Goal: Task Accomplishment & Management: Manage account settings

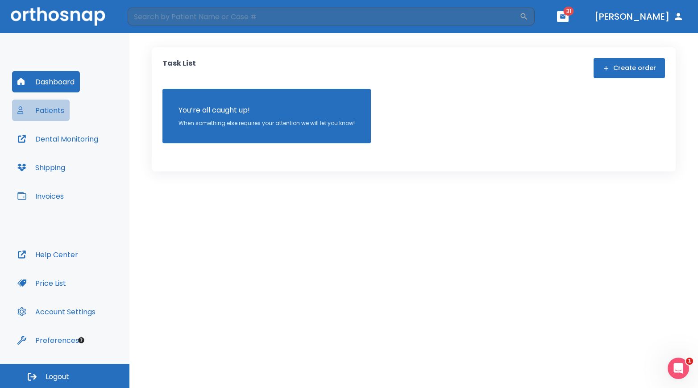
click at [58, 111] on button "Patients" at bounding box center [41, 109] width 58 height 21
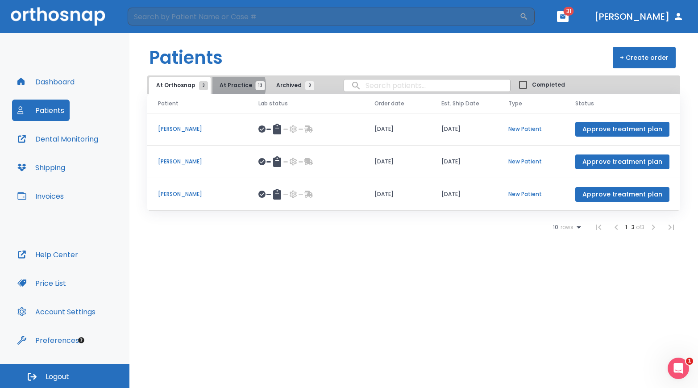
click at [230, 86] on span "At Practice 13" at bounding box center [239, 85] width 41 height 8
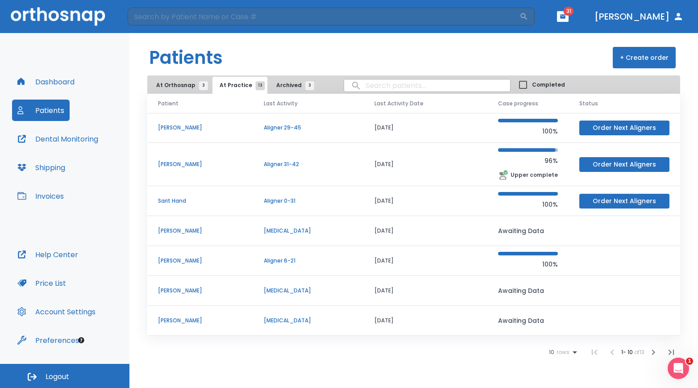
click at [176, 202] on p "Sarit Hand" at bounding box center [200, 201] width 84 height 8
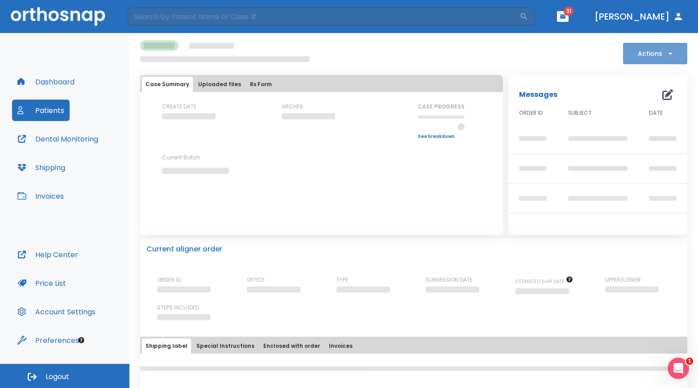
click at [645, 54] on button "Actions" at bounding box center [655, 53] width 64 height 21
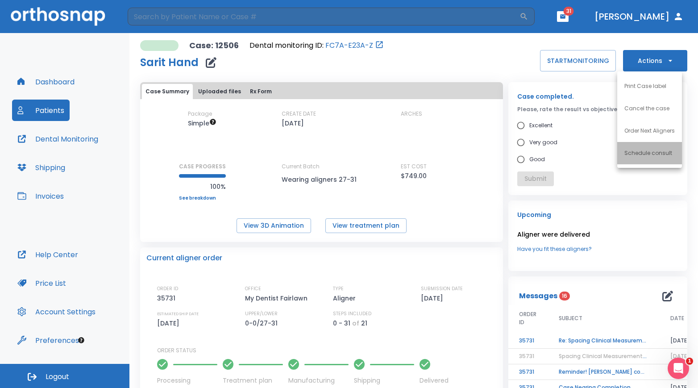
click at [646, 156] on p "Schedule consult" at bounding box center [648, 153] width 48 height 8
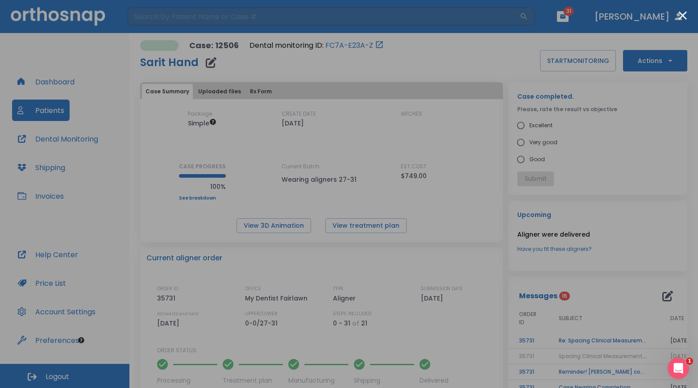
click at [680, 17] on button "Close modal" at bounding box center [682, 15] width 8 height 8
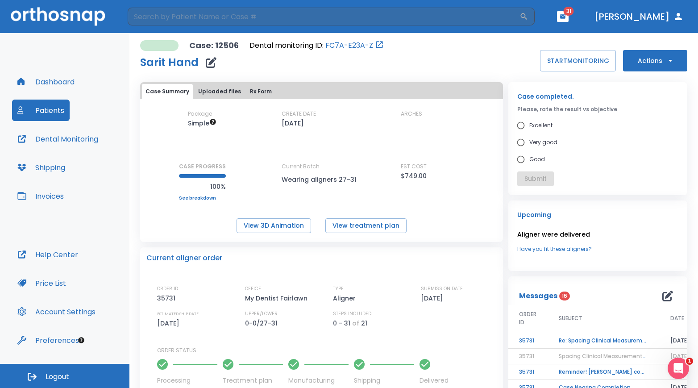
click at [223, 91] on button "Uploaded files" at bounding box center [219, 91] width 50 height 15
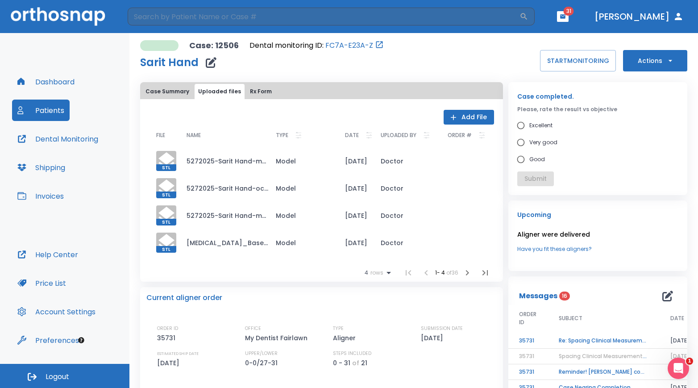
click at [464, 112] on button "Add File" at bounding box center [468, 117] width 50 height 15
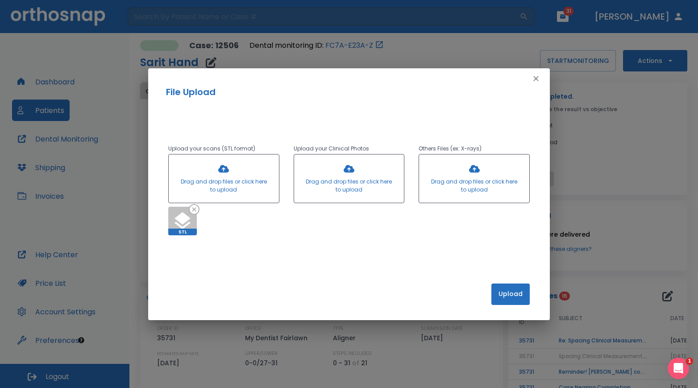
click at [519, 296] on button "Upload" at bounding box center [510, 293] width 38 height 21
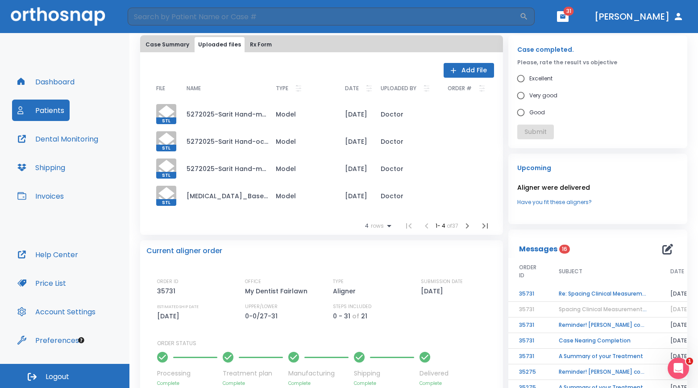
scroll to position [45, 0]
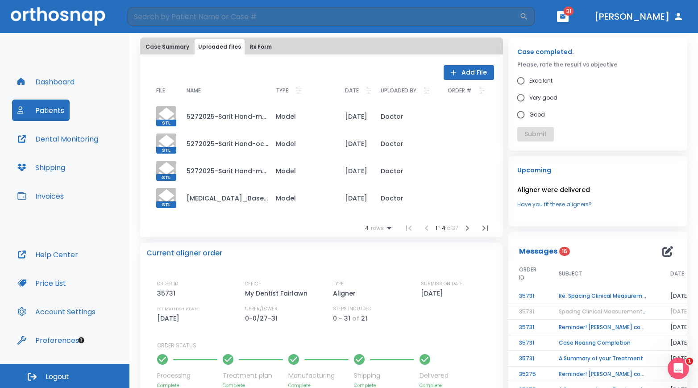
click at [482, 226] on icon "button" at bounding box center [484, 227] width 5 height 5
